Goal: Navigation & Orientation: Find specific page/section

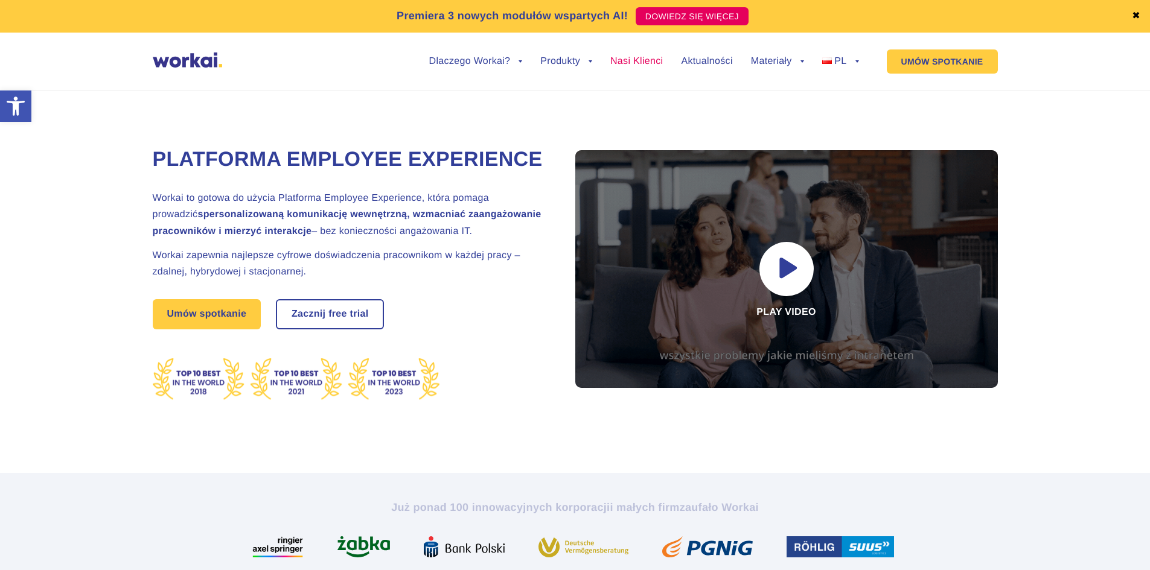
click at [643, 60] on link "Nasi Klienci" at bounding box center [636, 62] width 53 height 10
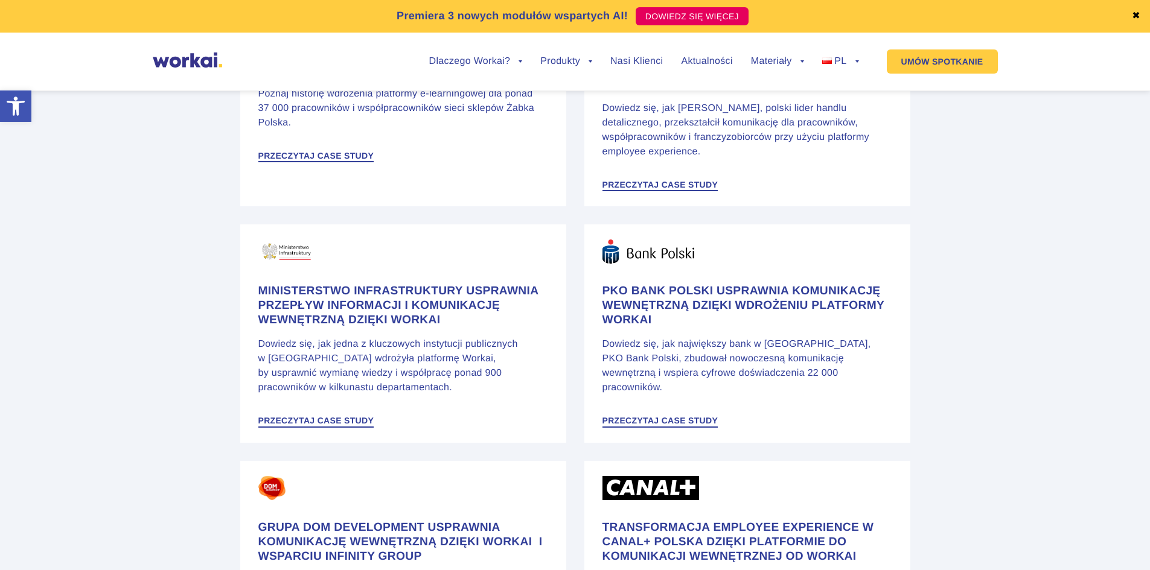
scroll to position [785, 0]
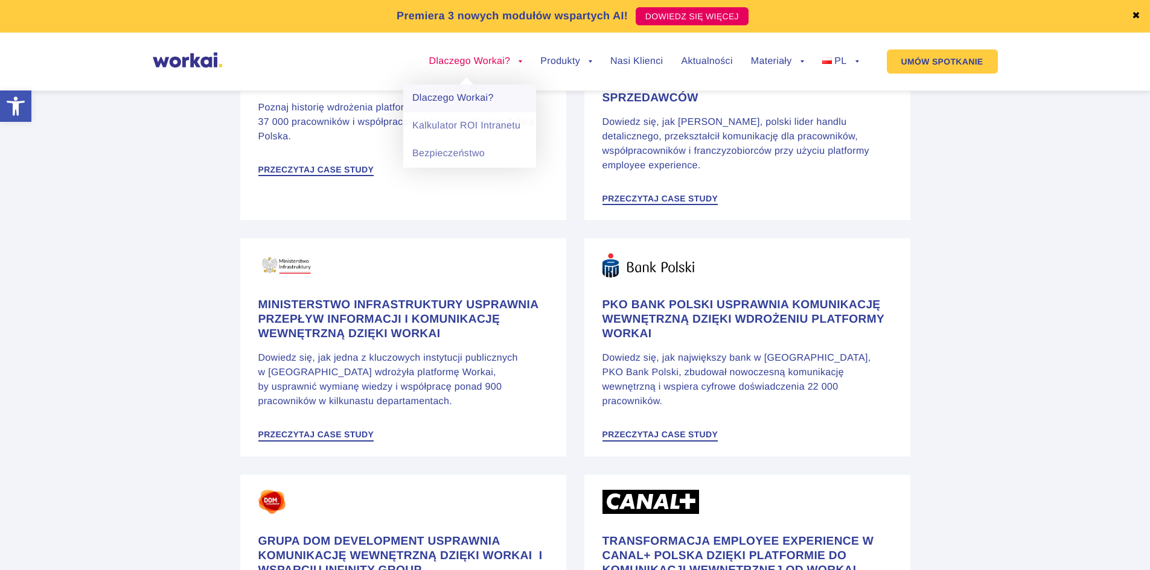
click at [484, 101] on link "Dlaczego Workai?" at bounding box center [469, 99] width 133 height 28
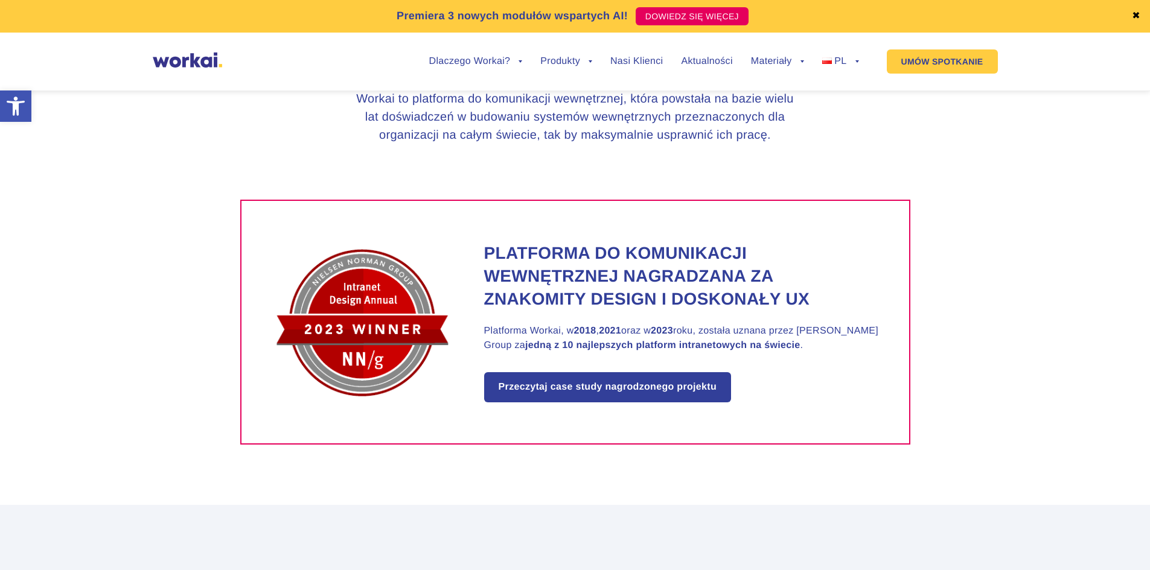
scroll to position [845, 0]
